Goal: Task Accomplishment & Management: Manage account settings

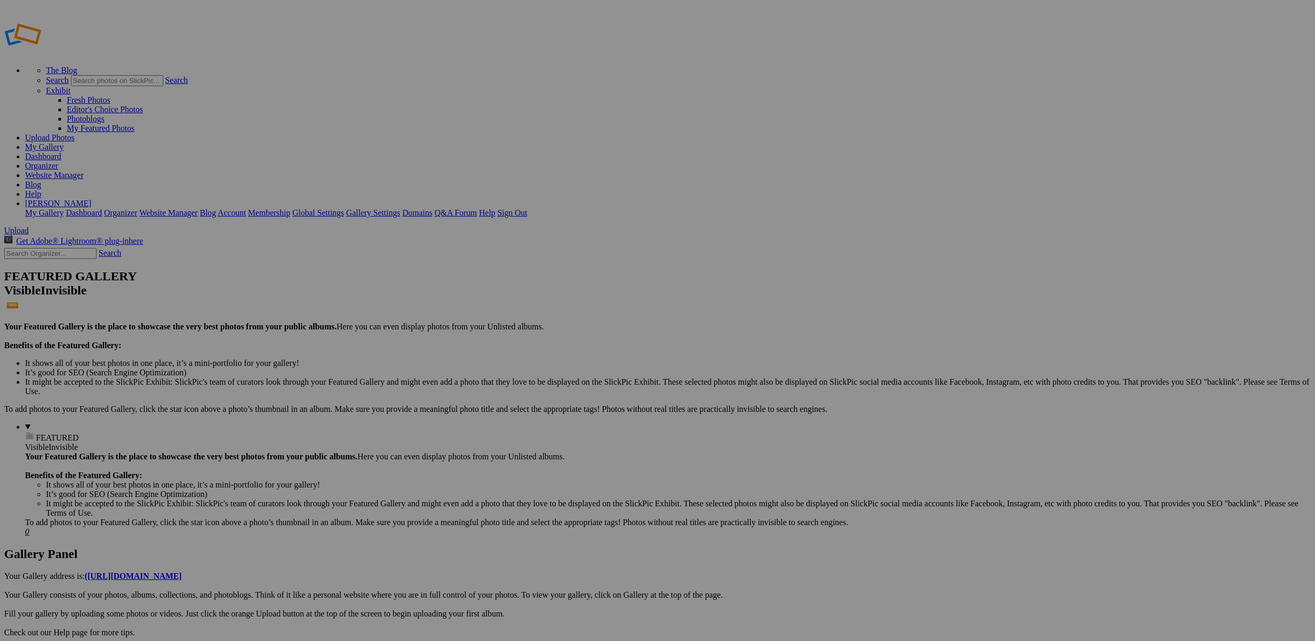
type input "Wildflowers"
click at [564, 373] on span "Create" at bounding box center [553, 377] width 22 height 9
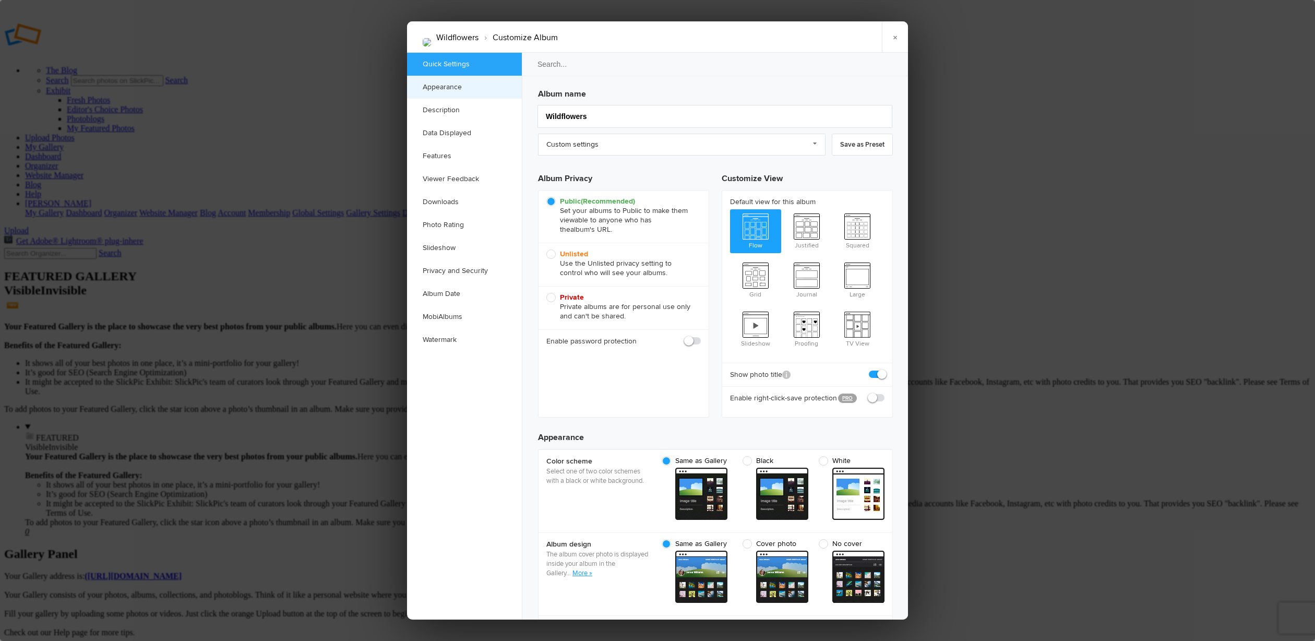
click at [448, 88] on link "Appearance" at bounding box center [464, 87] width 115 height 23
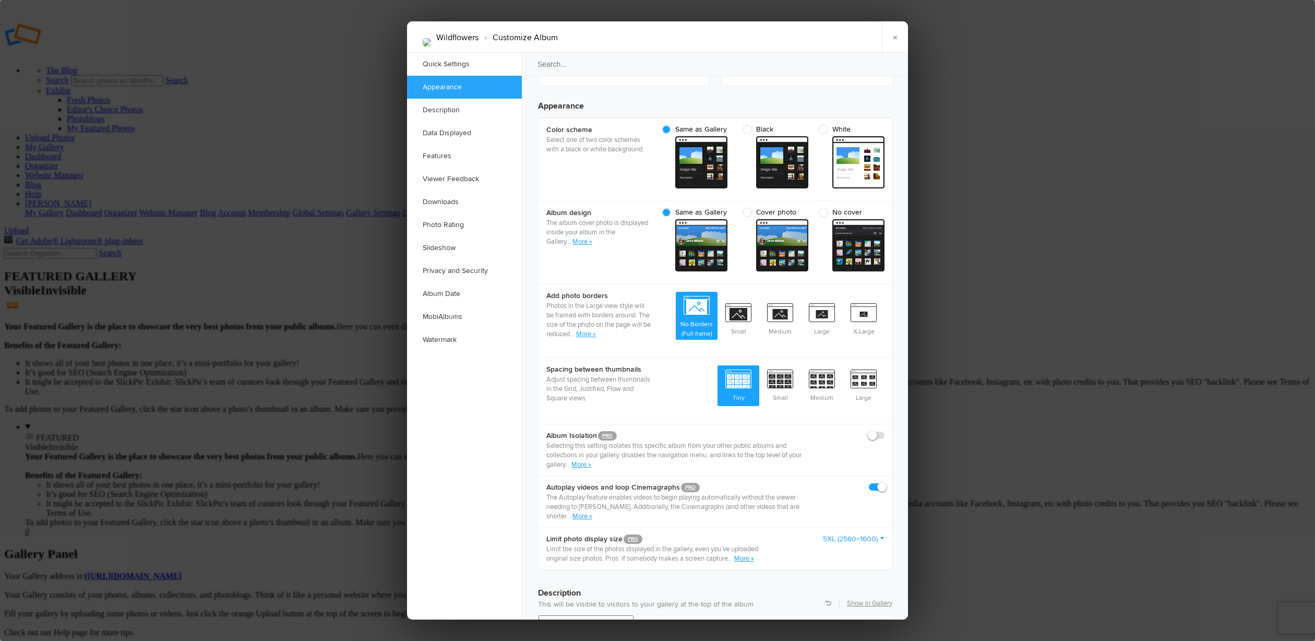
scroll to position [332, 0]
click at [444, 110] on link "Description" at bounding box center [464, 110] width 115 height 23
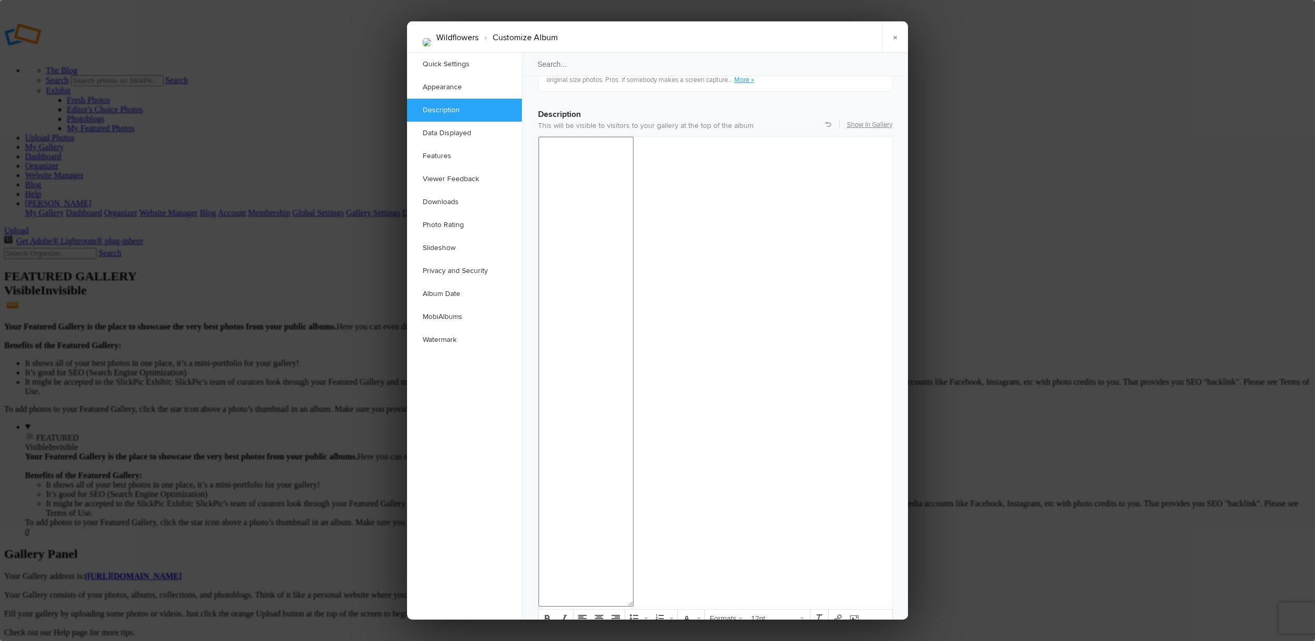
scroll to position [810, 0]
click at [445, 135] on link "Data Displayed" at bounding box center [464, 133] width 115 height 23
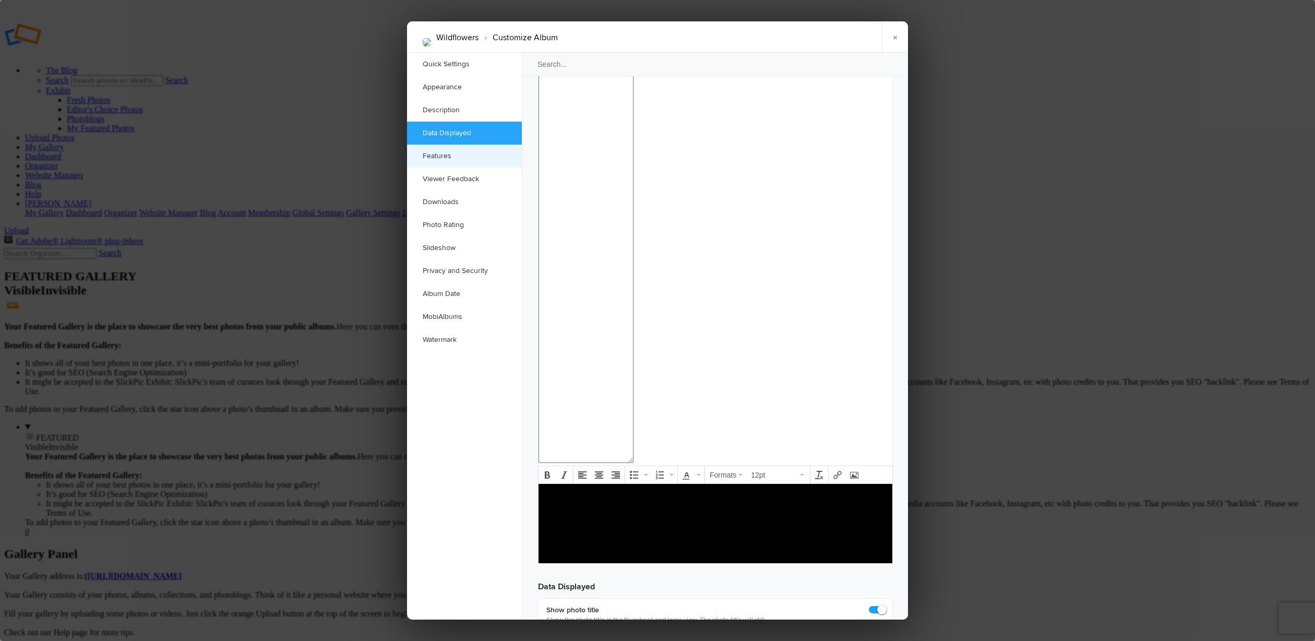
scroll to position [954, 0]
click at [453, 115] on link "Description" at bounding box center [464, 110] width 115 height 23
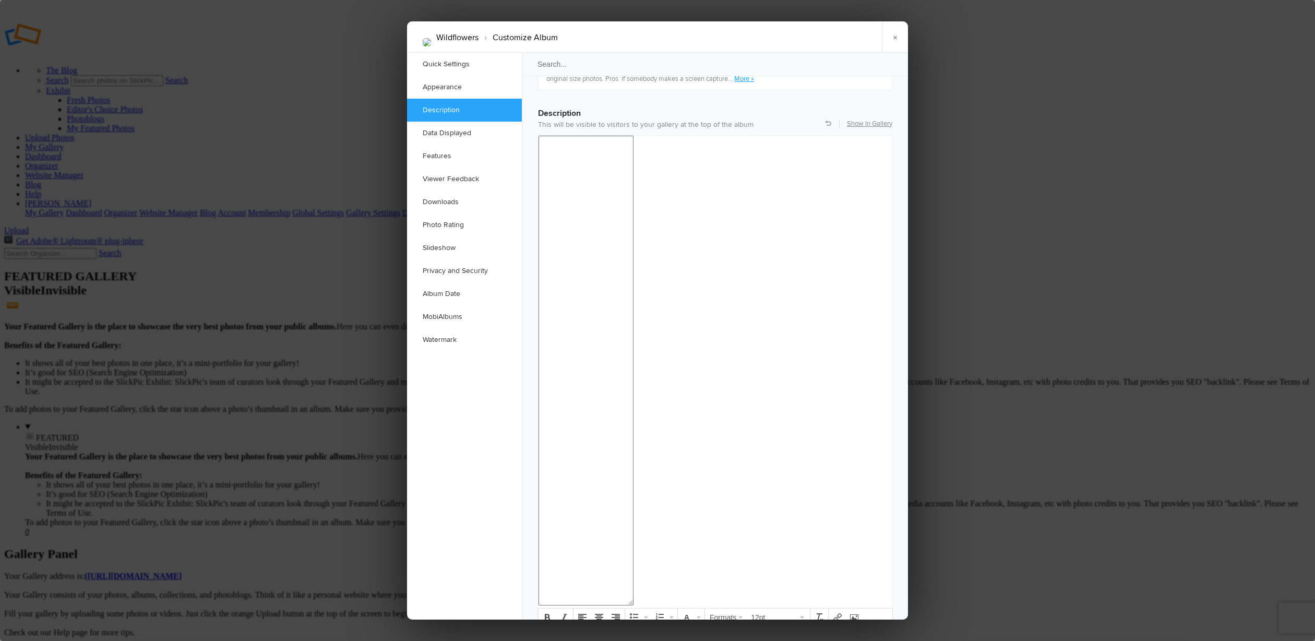
scroll to position [810, 0]
click at [330, 199] on div at bounding box center [657, 320] width 1315 height 641
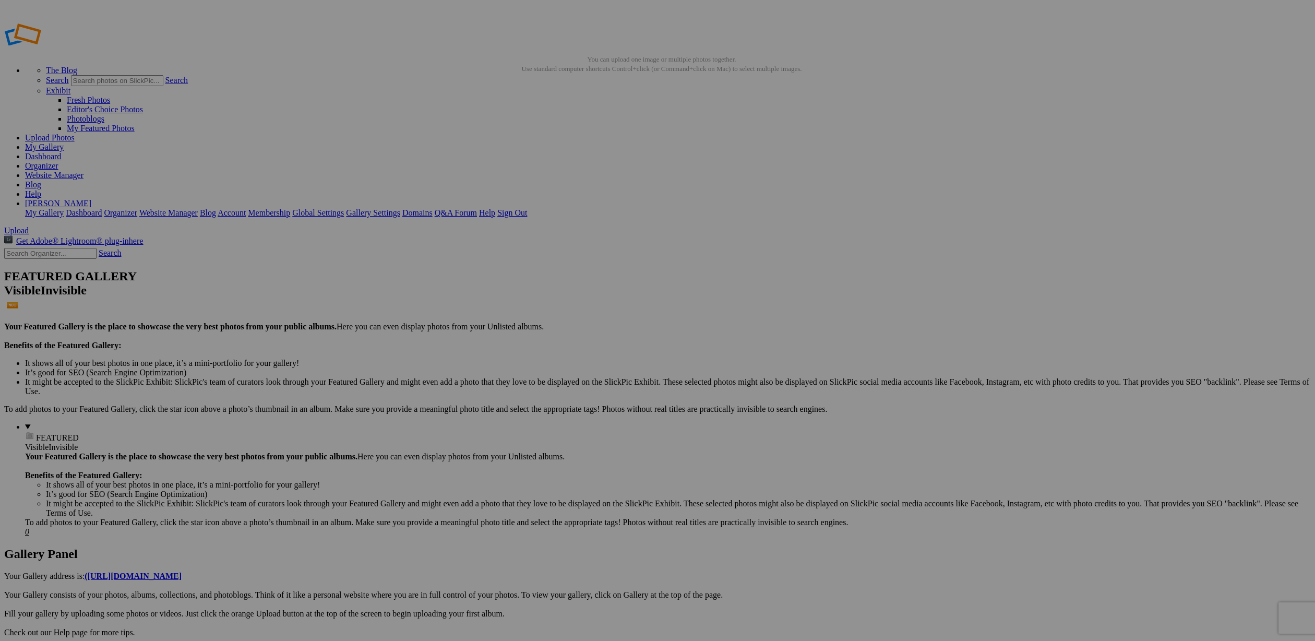
drag, startPoint x: 701, startPoint y: 195, endPoint x: 613, endPoint y: 194, distance: 88.2
type input "2)"
drag, startPoint x: 670, startPoint y: 197, endPoint x: 650, endPoint y: 197, distance: 20.4
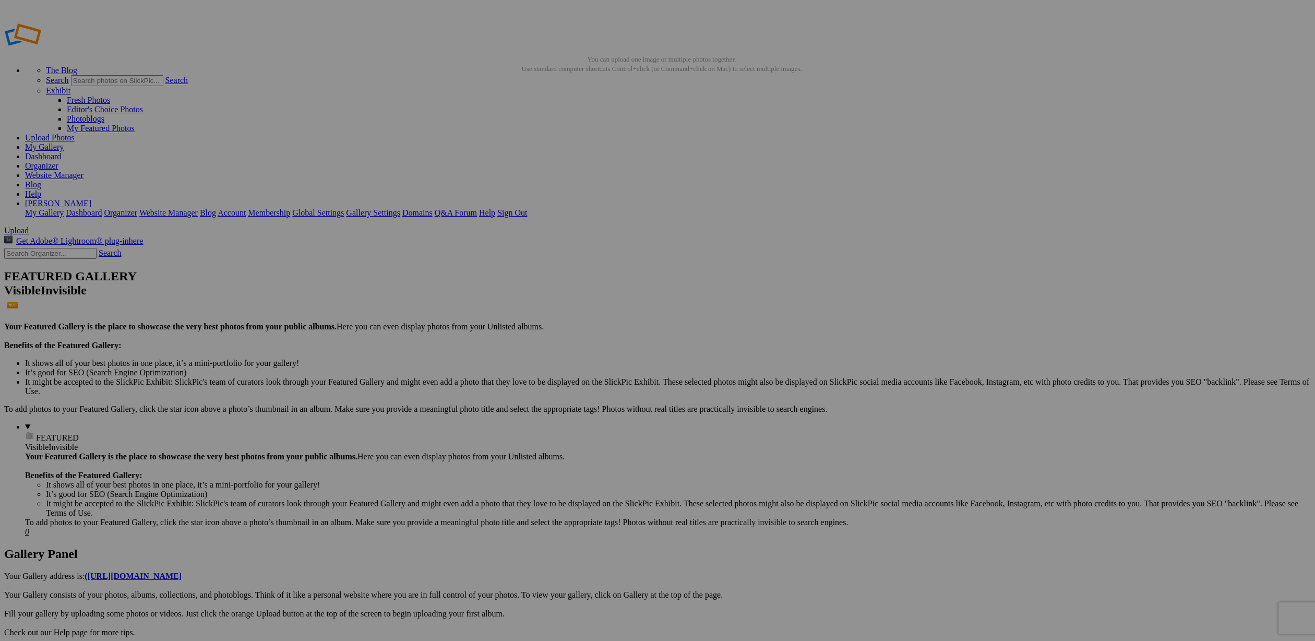
type input "Banksia Beauty"
drag, startPoint x: 594, startPoint y: 190, endPoint x: 533, endPoint y: 184, distance: 61.9
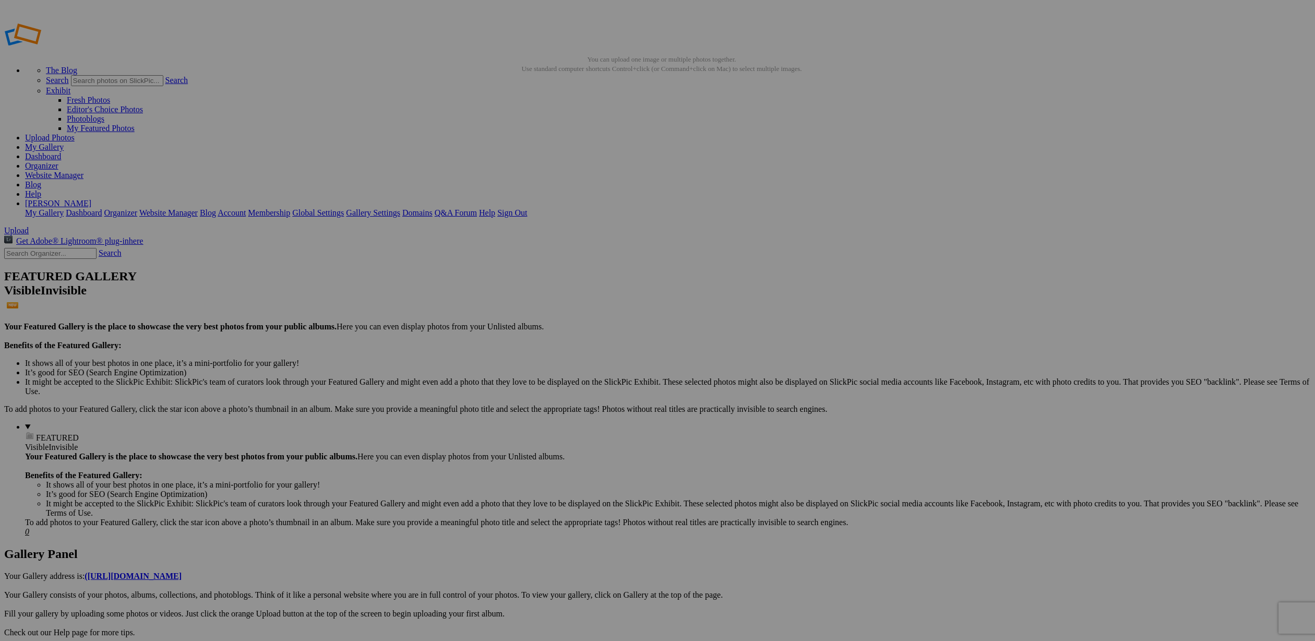
type input "Everlastinsg Mullawa"
drag, startPoint x: 502, startPoint y: 206, endPoint x: 434, endPoint y: 208, distance: 68.4
drag, startPoint x: 500, startPoint y: 201, endPoint x: 453, endPoint y: 204, distance: 47.0
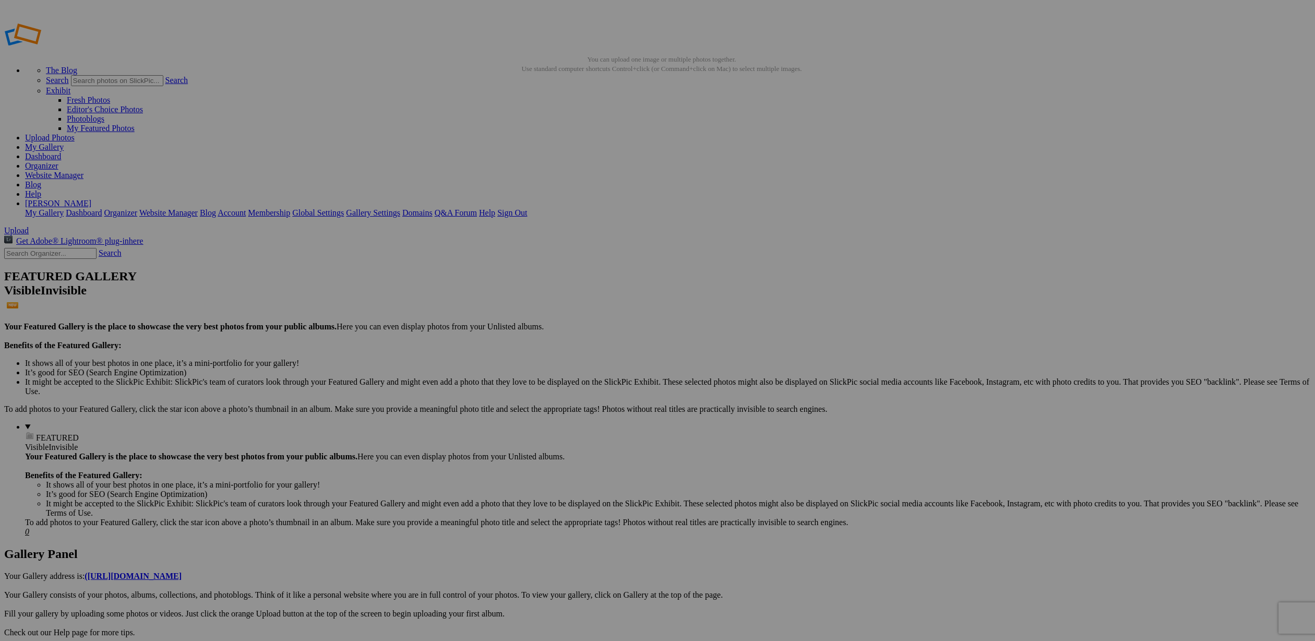
type input "Purple"
drag, startPoint x: 414, startPoint y: 189, endPoint x: 342, endPoint y: 192, distance: 72.6
type input "After the Rain"
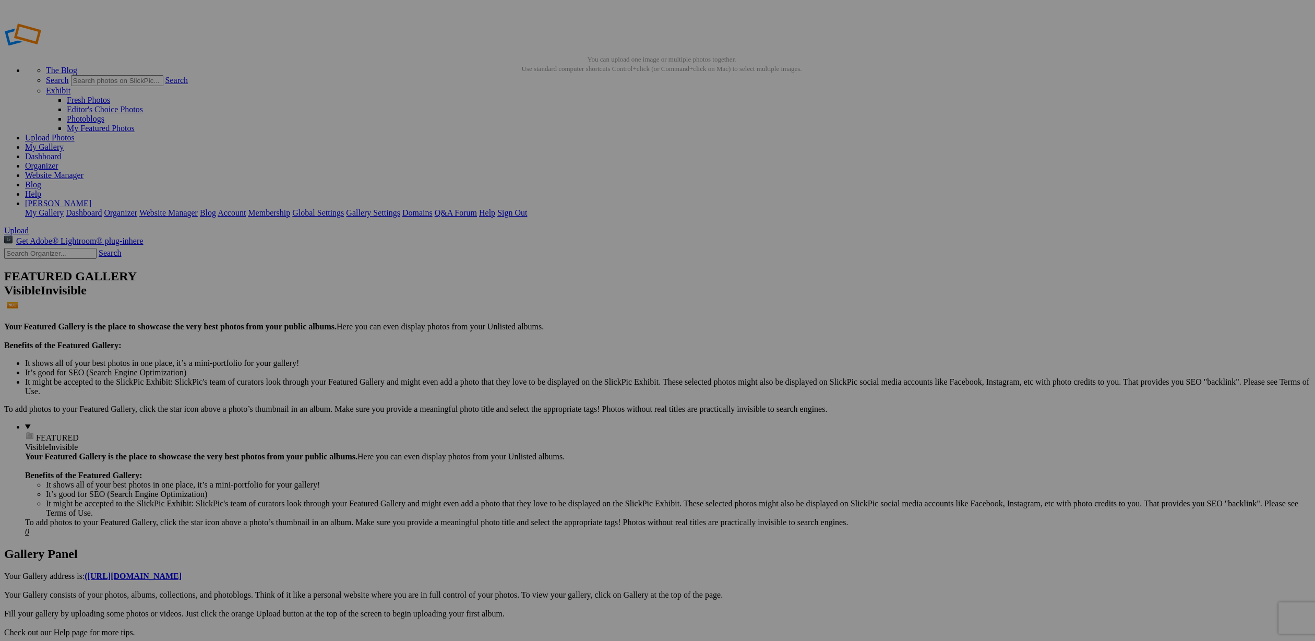
drag, startPoint x: 306, startPoint y: 204, endPoint x: 266, endPoint y: 204, distance: 40.2
type input "Nature architecture"
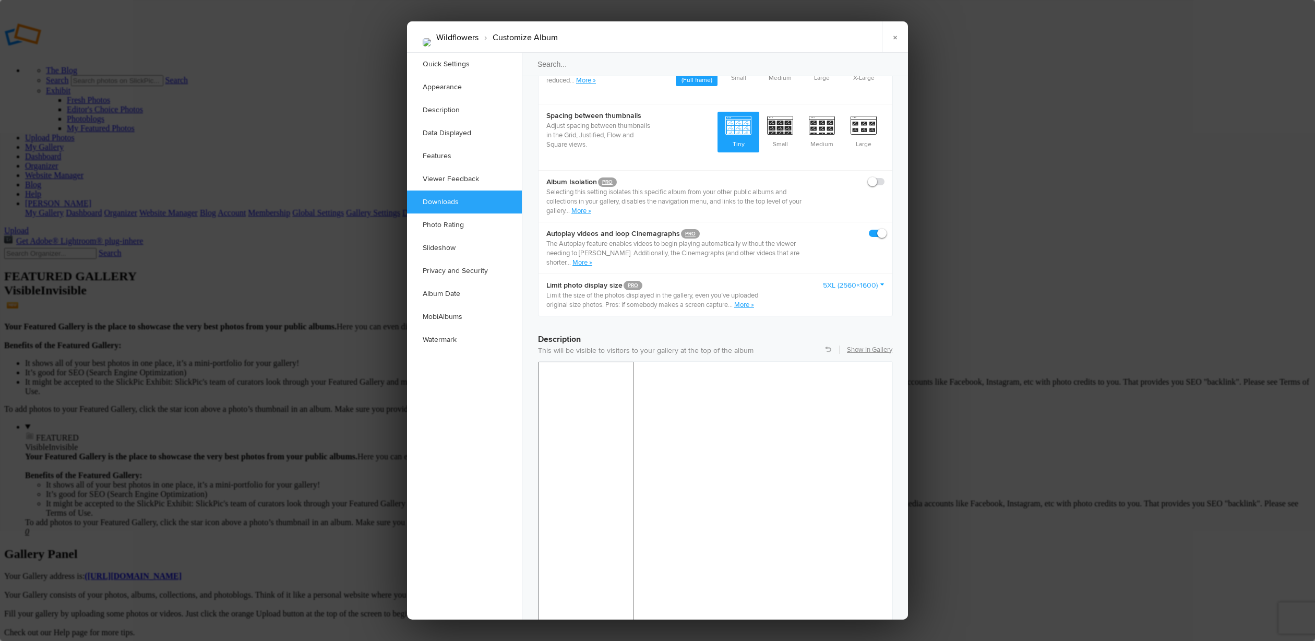
scroll to position [0, 0]
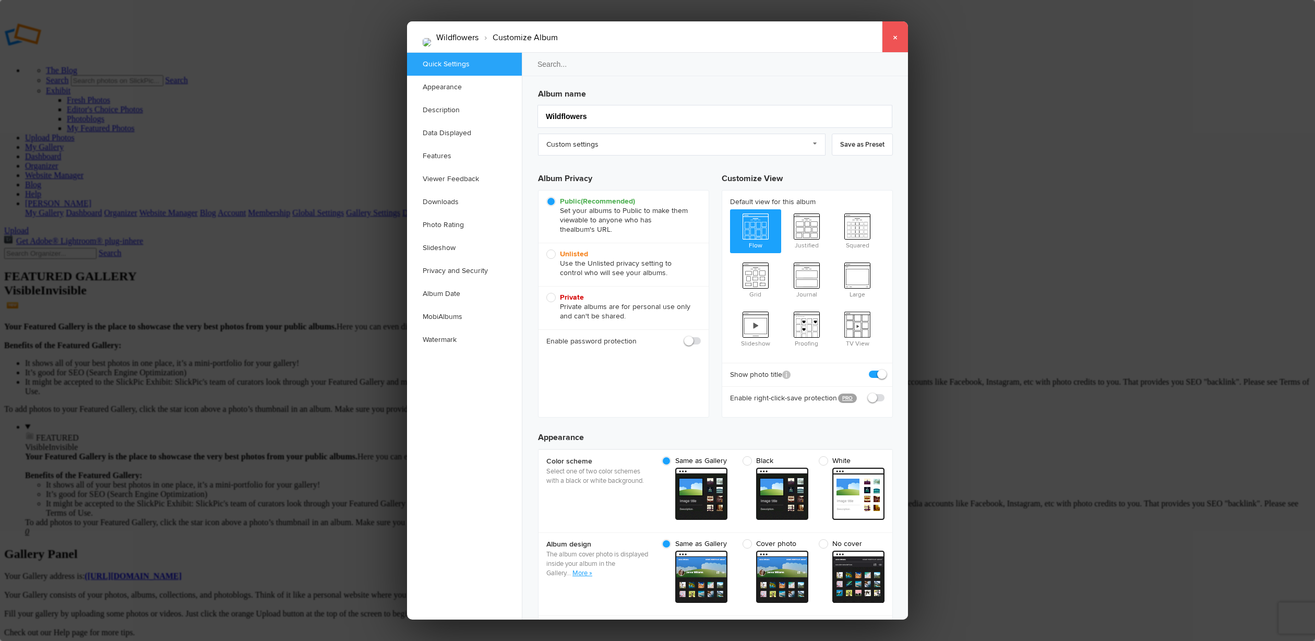
click at [897, 35] on link "×" at bounding box center [895, 36] width 26 height 31
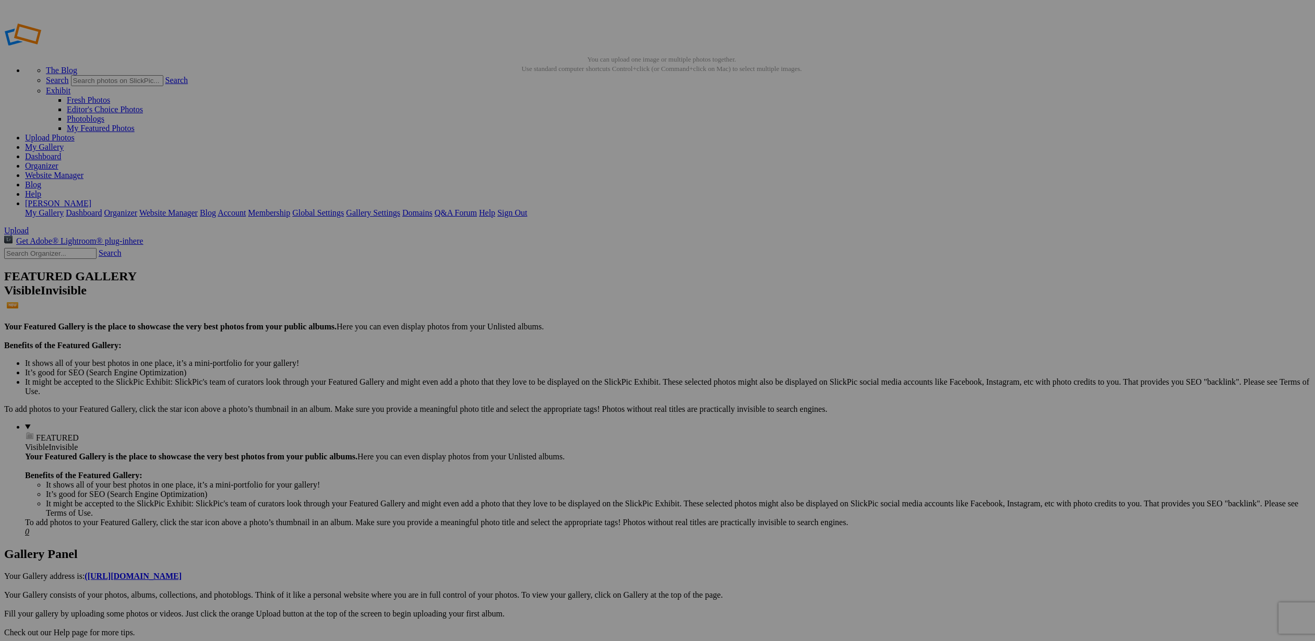
click at [64, 142] on link "My Gallery" at bounding box center [44, 146] width 39 height 9
